Goal: Information Seeking & Learning: Learn about a topic

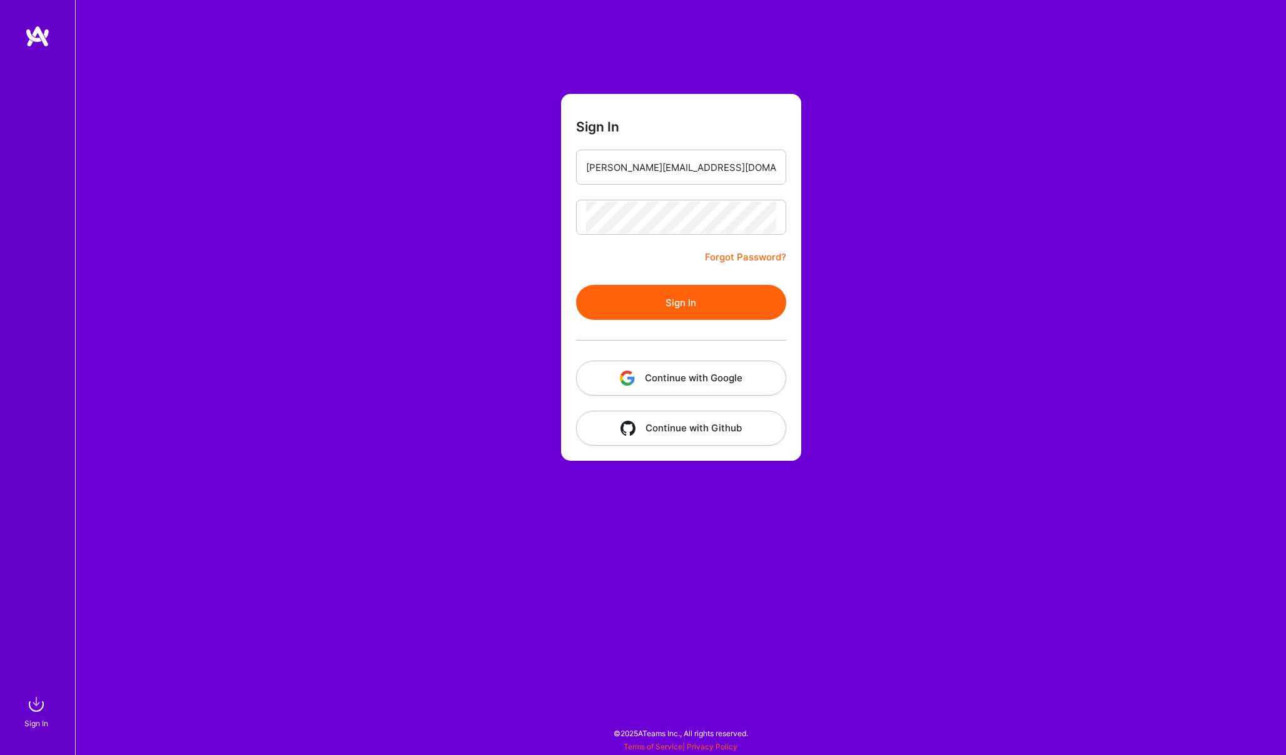
click at [679, 300] on button "Sign In" at bounding box center [681, 302] width 210 height 35
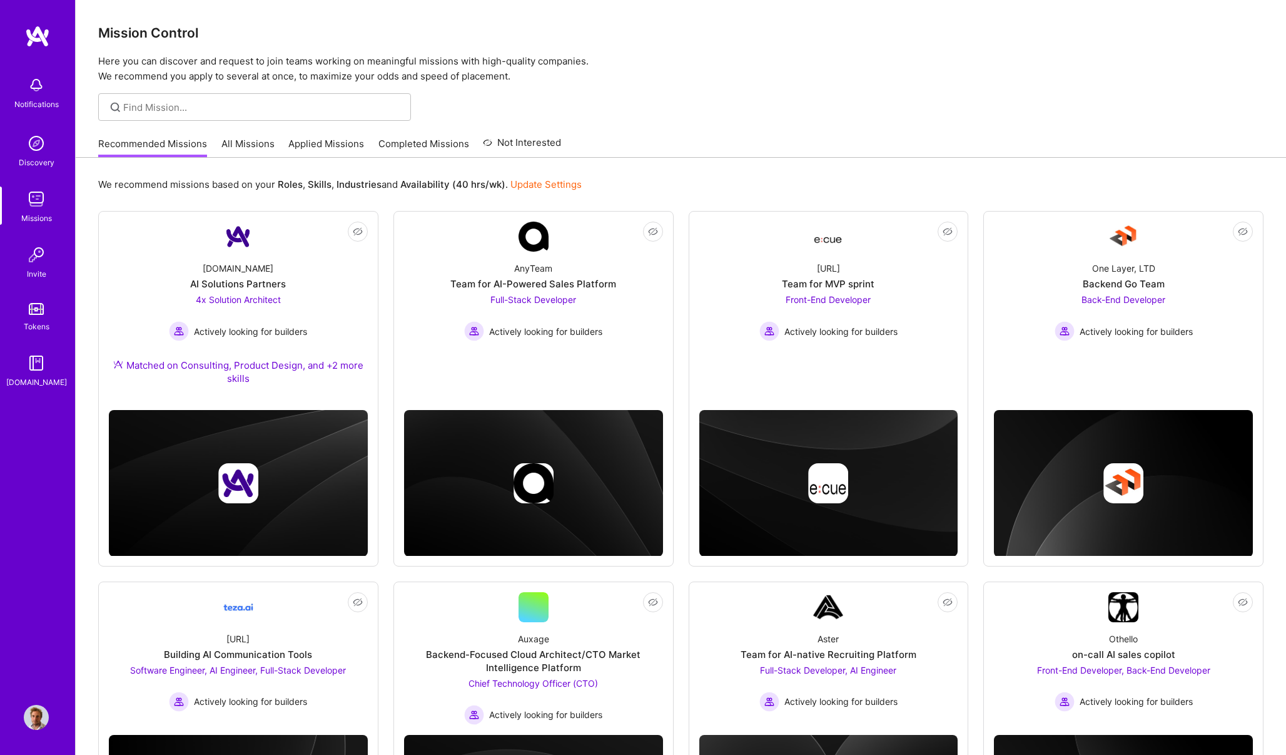
click at [255, 148] on link "All Missions" at bounding box center [247, 147] width 53 height 21
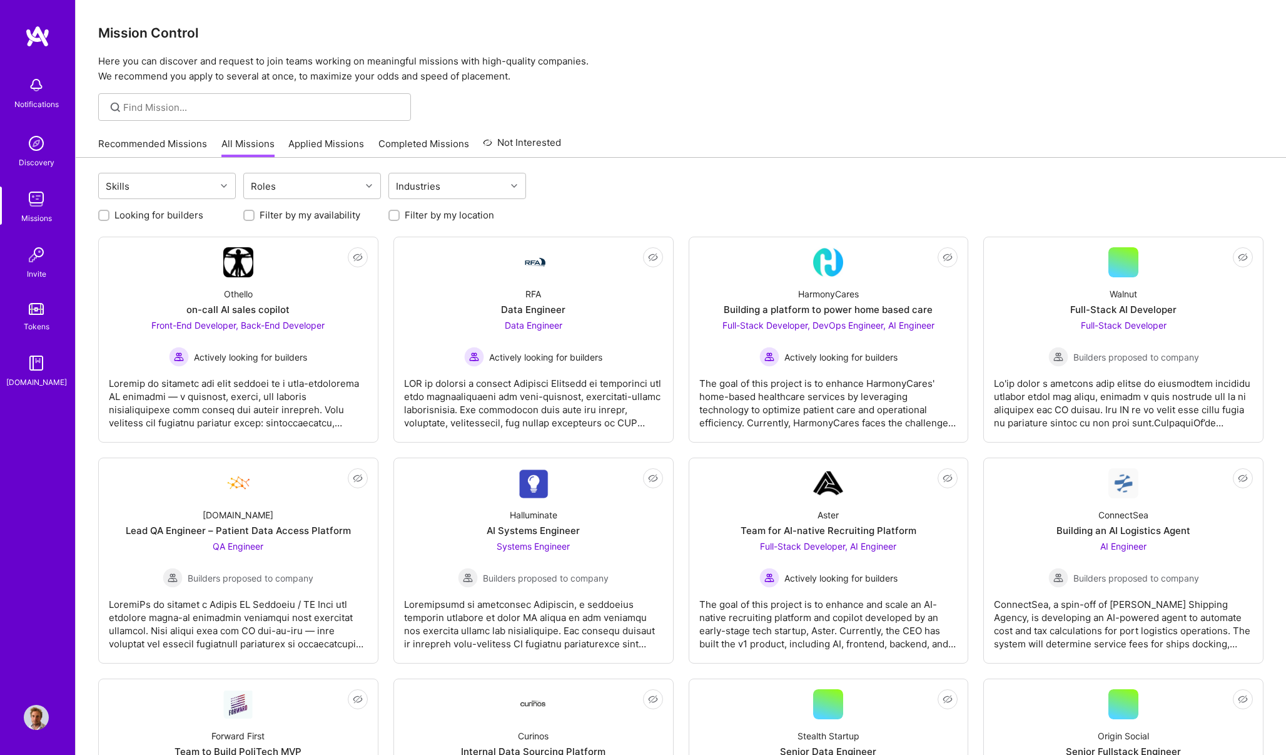
click at [182, 210] on label "Looking for builders" at bounding box center [158, 214] width 89 height 13
click at [109, 211] on input "Looking for builders" at bounding box center [105, 215] width 9 height 9
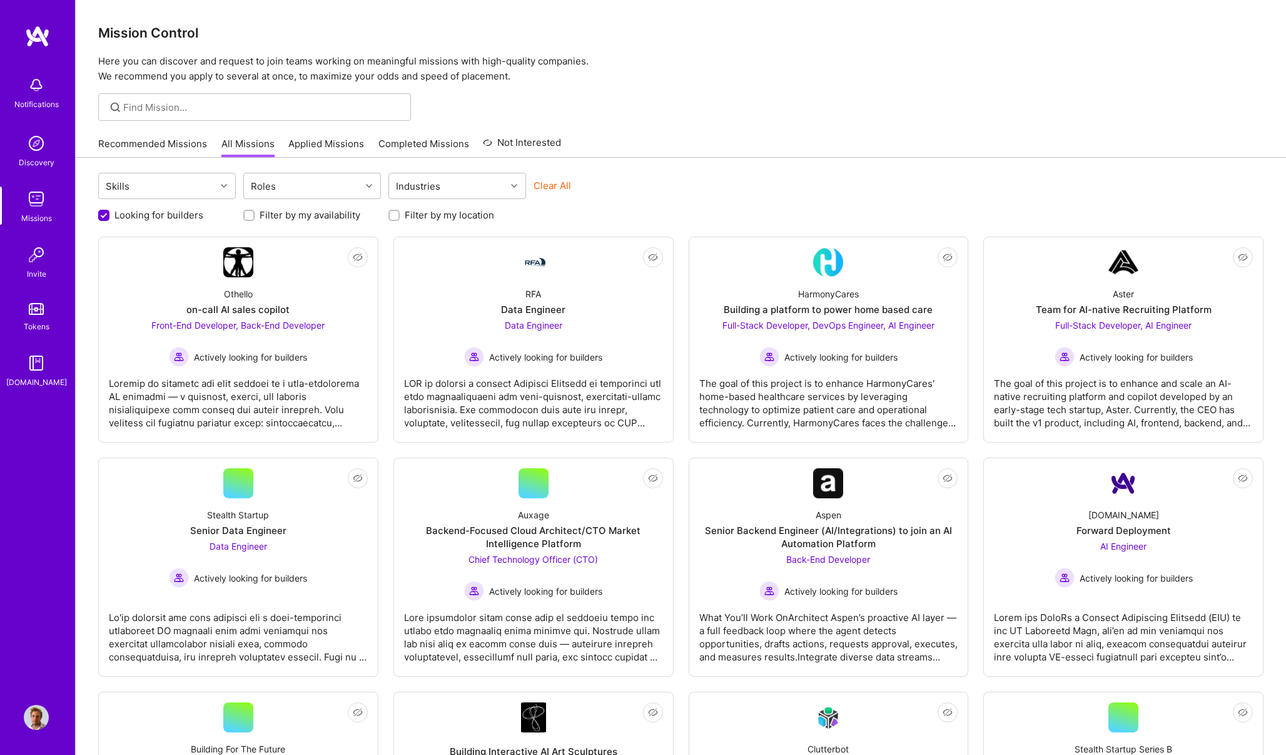
click at [157, 216] on label "Looking for builders" at bounding box center [158, 214] width 89 height 13
click at [111, 216] on input "Looking for builders" at bounding box center [104, 215] width 11 height 11
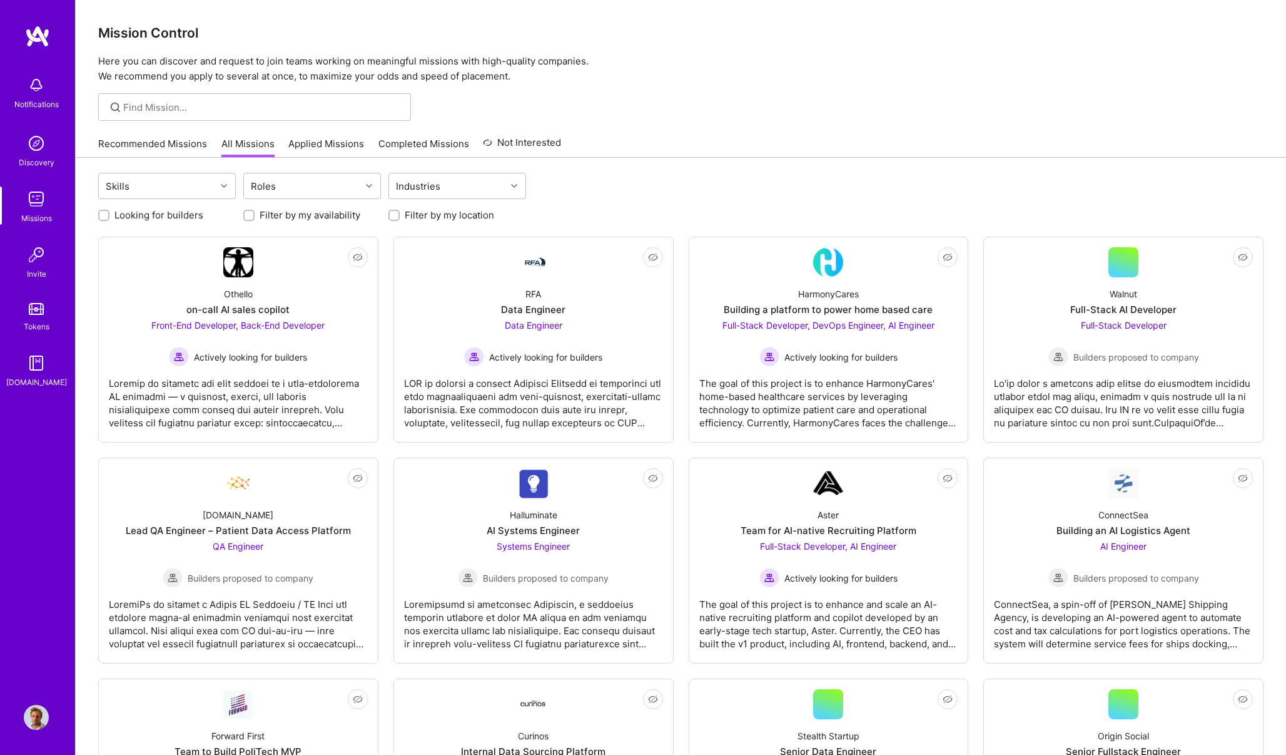
click at [157, 216] on label "Looking for builders" at bounding box center [158, 214] width 89 height 13
click at [109, 216] on input "Looking for builders" at bounding box center [105, 215] width 9 height 9
checkbox input "true"
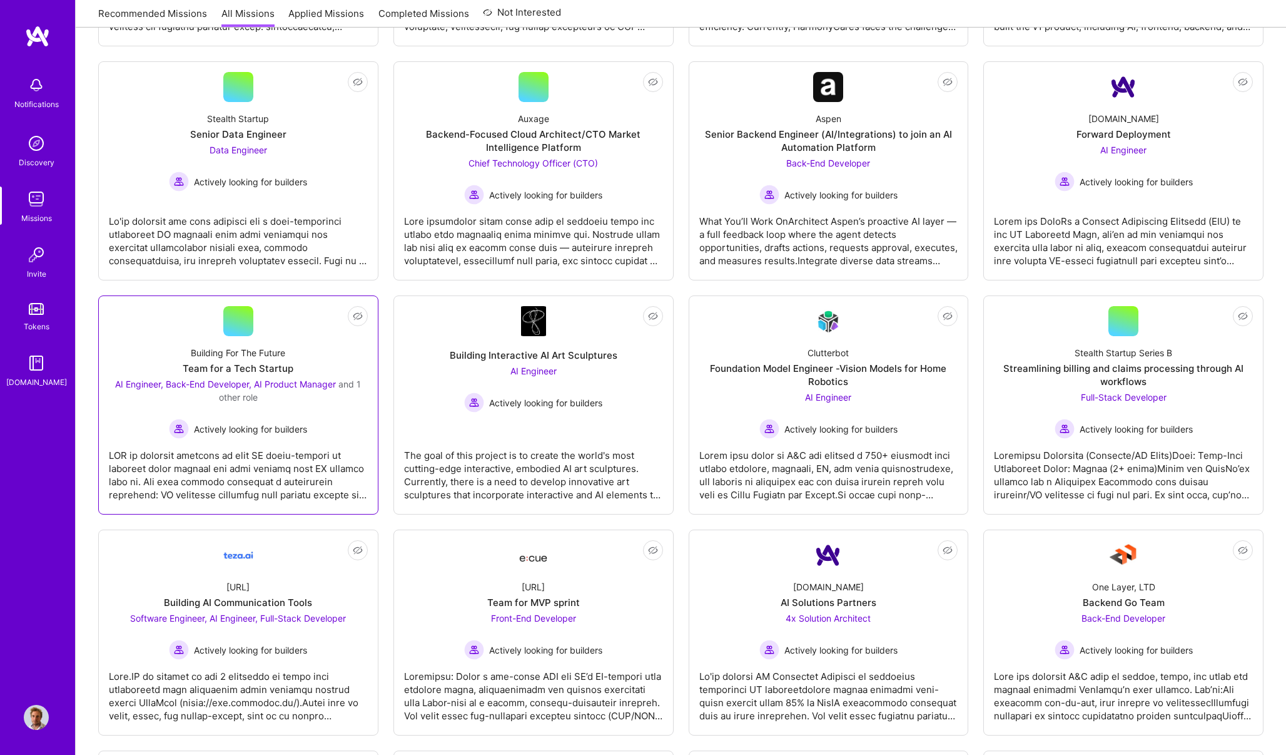
scroll to position [416, 0]
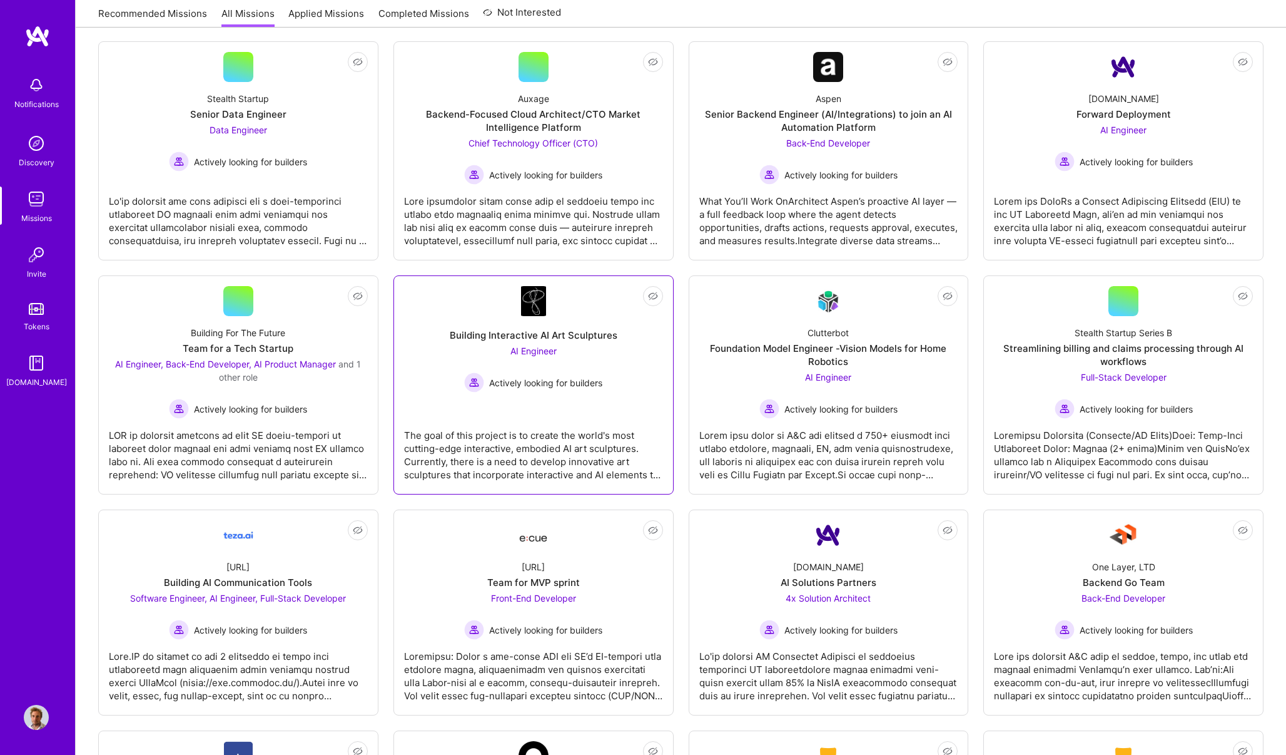
click at [535, 356] on div "AI Engineer Actively looking for builders" at bounding box center [533, 368] width 138 height 48
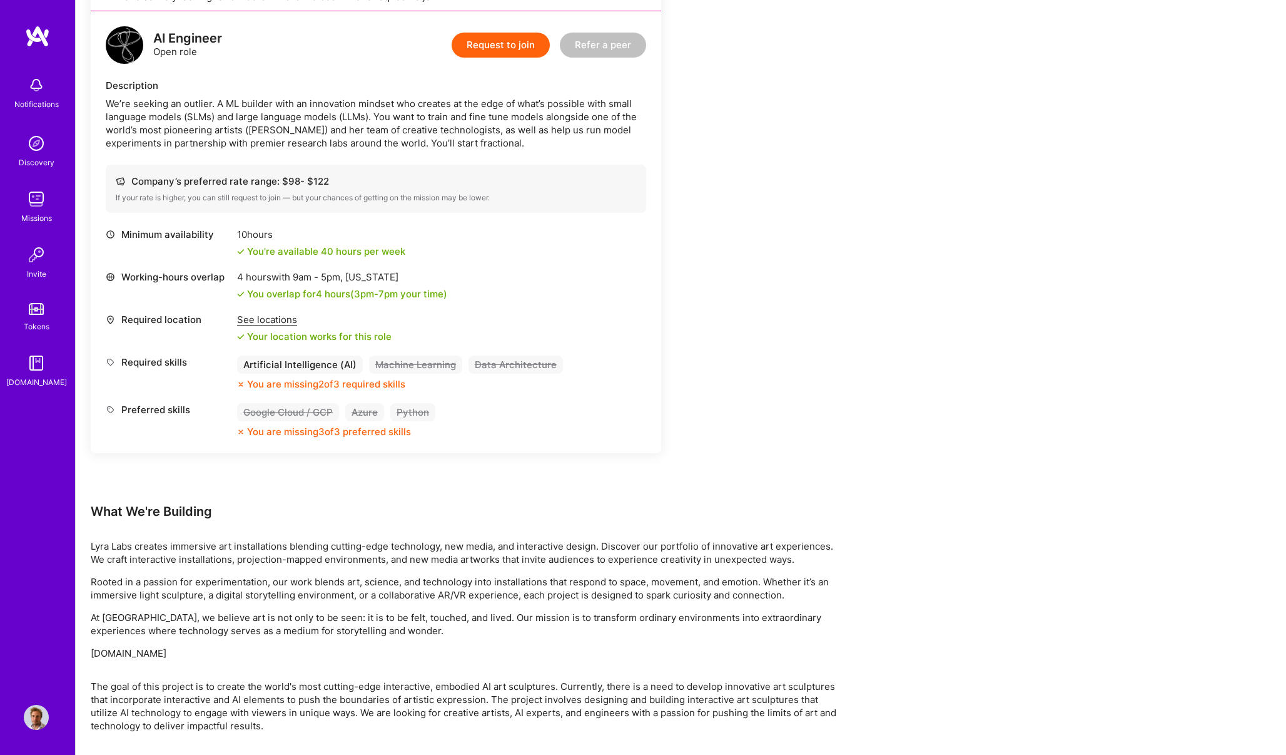
scroll to position [325, 0]
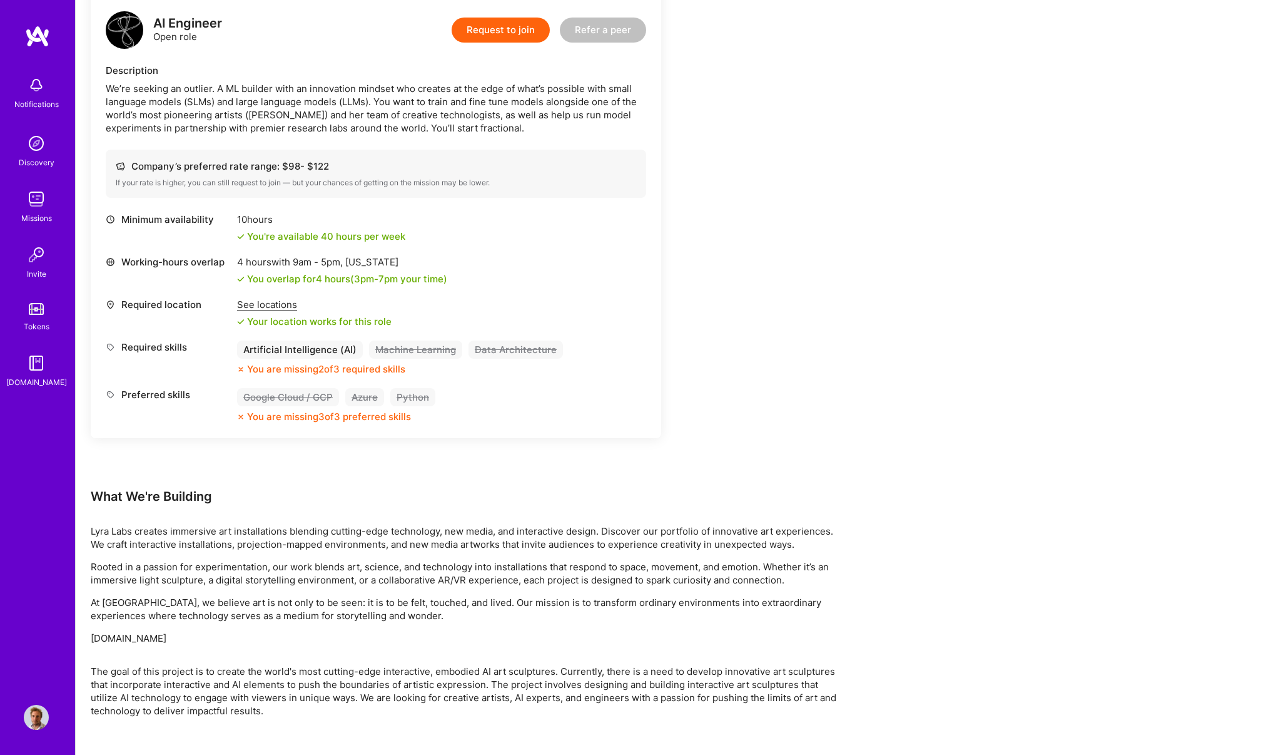
click at [285, 307] on div "See locations" at bounding box center [314, 304] width 155 height 13
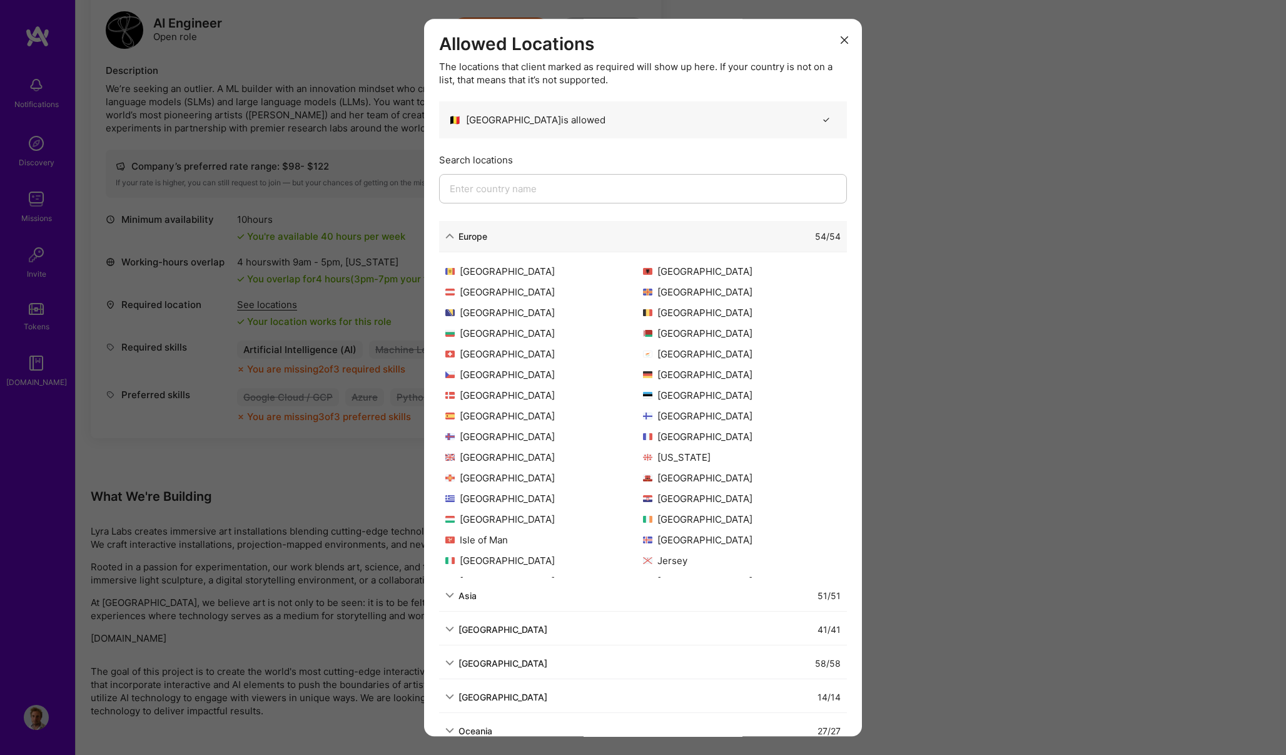
click at [938, 310] on div "Allowed Locations The locations that client marked as required will show up her…" at bounding box center [643, 377] width 1286 height 755
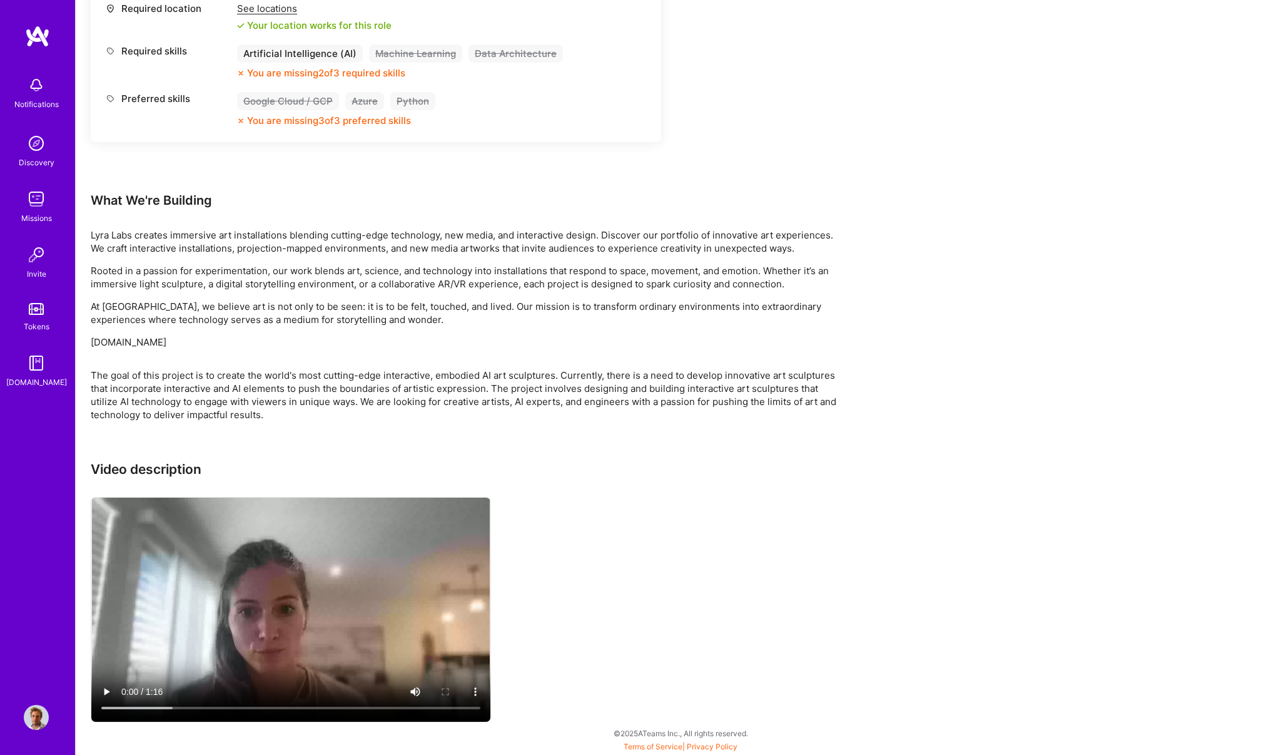
scroll to position [621, 0]
click at [382, 546] on video at bounding box center [290, 609] width 399 height 224
